Goal: Information Seeking & Learning: Learn about a topic

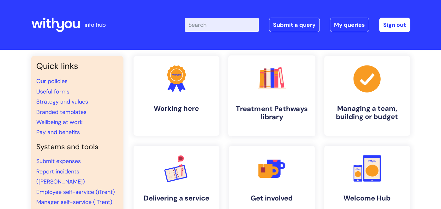
click at [260, 107] on h4 "Treatment Pathways library" at bounding box center [271, 113] width 77 height 17
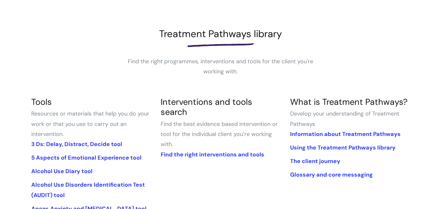
scroll to position [82, 0]
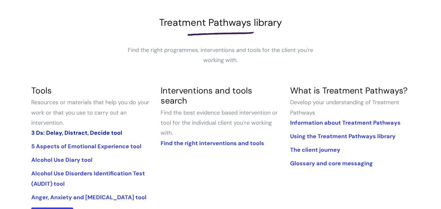
click at [72, 132] on link "3 Ds: Delay, Distract, Decide tool" at bounding box center [76, 133] width 91 height 8
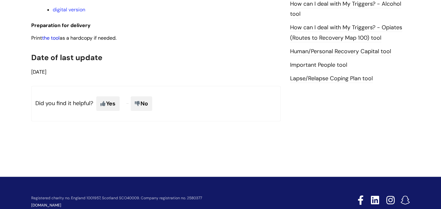
scroll to position [488, 0]
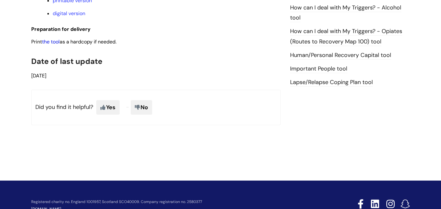
click at [56, 45] on link "the tool" at bounding box center [51, 41] width 18 height 7
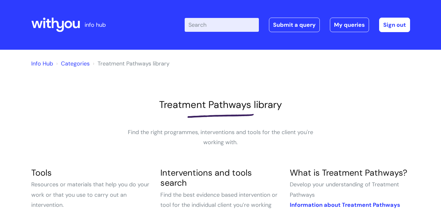
scroll to position [82, 0]
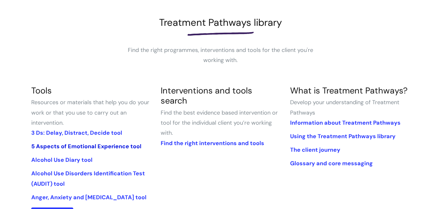
click at [129, 144] on link "5 Aspects of Emotional Experience tool" at bounding box center [86, 147] width 110 height 8
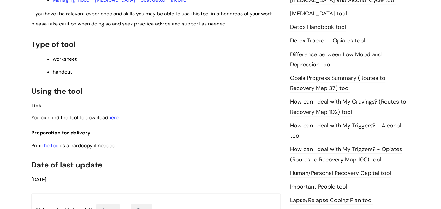
scroll to position [373, 0]
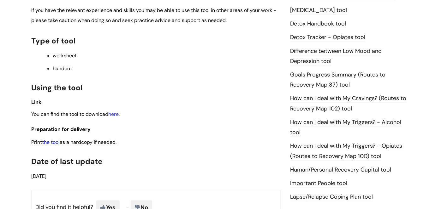
click at [55, 145] on link "the tool" at bounding box center [51, 142] width 18 height 7
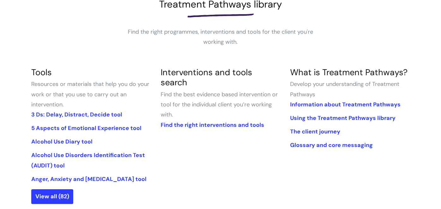
scroll to position [107, 0]
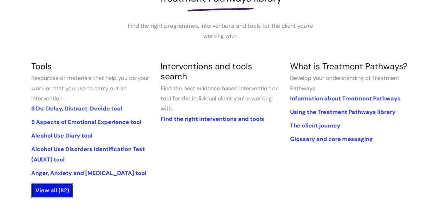
click at [39, 194] on link "View all (82)" at bounding box center [52, 191] width 42 height 15
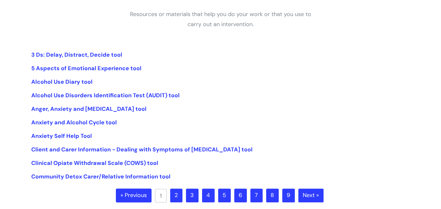
scroll to position [118, 0]
click at [179, 197] on link "2" at bounding box center [176, 196] width 12 height 14
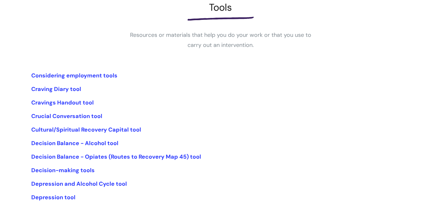
scroll to position [98, 0]
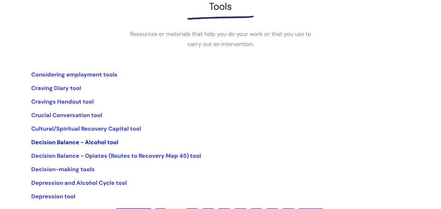
click at [102, 142] on link "Decision Balance - Alcohol tool" at bounding box center [74, 143] width 87 height 8
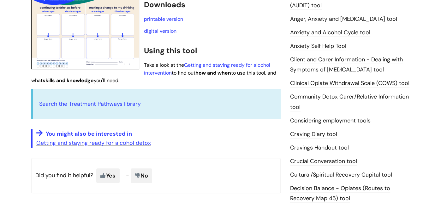
scroll to position [64, 0]
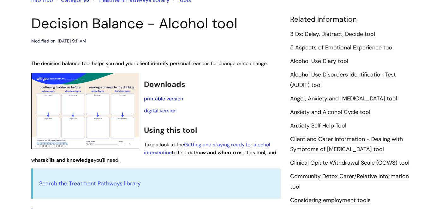
click at [161, 97] on link "printable version" at bounding box center [163, 99] width 39 height 7
